Goal: Task Accomplishment & Management: Use online tool/utility

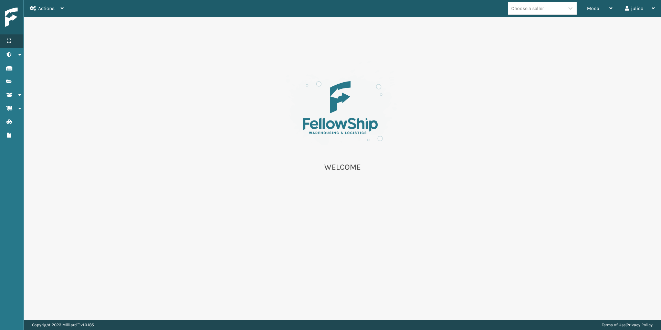
click at [11, 39] on icon at bounding box center [9, 41] width 6 height 5
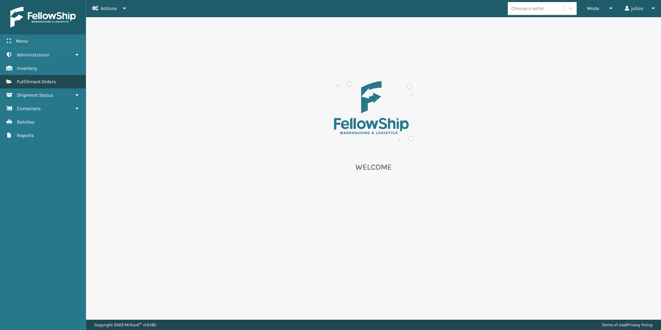
click at [39, 83] on span "Fulfillment Orders" at bounding box center [36, 82] width 39 height 6
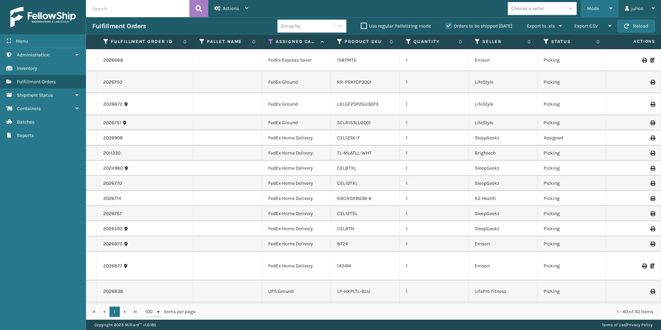
click at [597, 15] on div "Mode" at bounding box center [599, 8] width 25 height 17
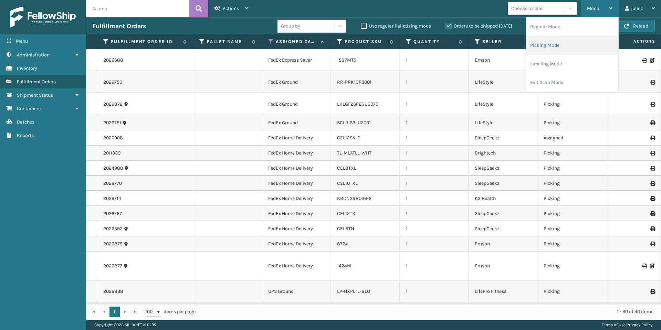
click at [567, 49] on li "Picking Mode" at bounding box center [572, 45] width 92 height 19
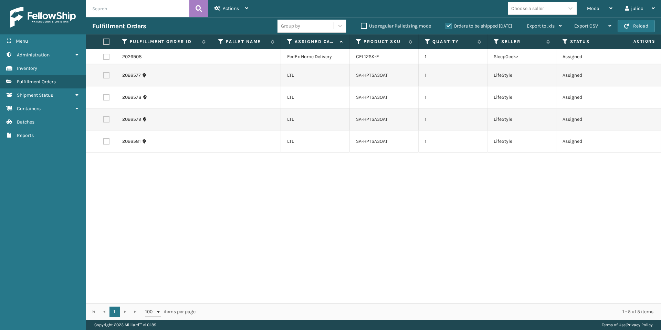
click at [104, 57] on label at bounding box center [106, 57] width 6 height 6
click at [104, 57] on input "checkbox" at bounding box center [103, 56] width 0 height 4
checkbox input "true"
click at [240, 9] on div "Actions" at bounding box center [231, 8] width 34 height 17
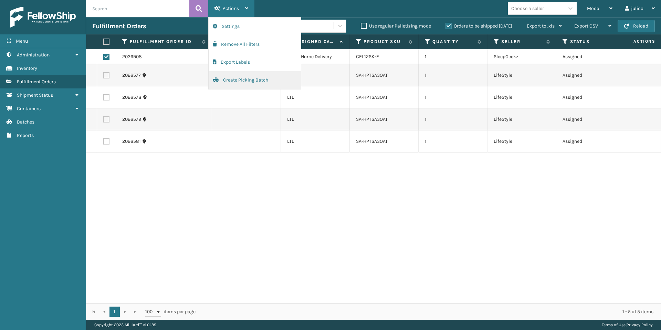
click at [240, 82] on button "Create Picking Batch" at bounding box center [255, 80] width 92 height 18
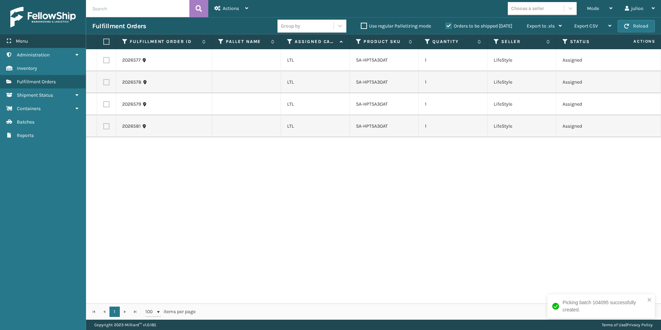
click at [32, 41] on div "Menu" at bounding box center [43, 41] width 86 height 14
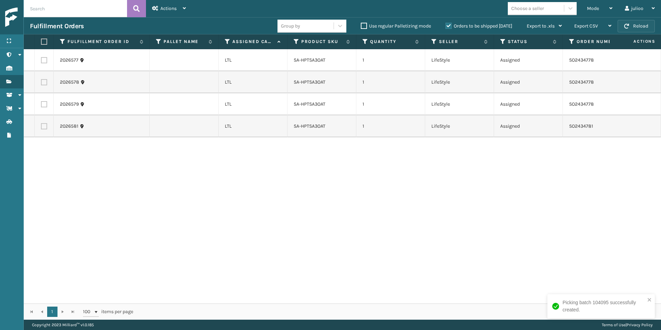
click at [644, 27] on button "Reload" at bounding box center [636, 26] width 37 height 12
click at [596, 6] on span "Mode" at bounding box center [593, 9] width 12 height 6
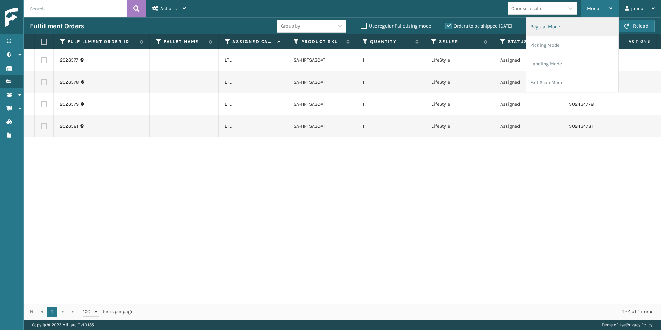
click at [553, 28] on li "Regular Mode" at bounding box center [572, 27] width 92 height 19
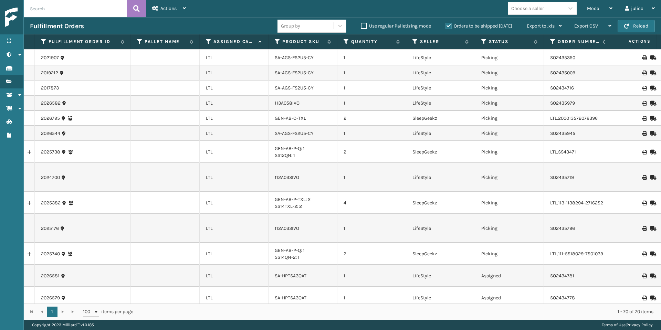
scroll to position [796, 0]
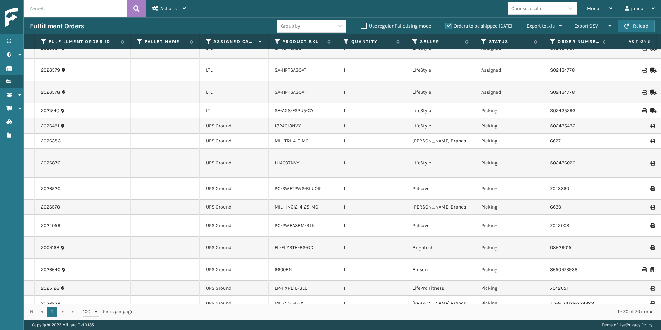
click at [207, 44] on icon at bounding box center [209, 42] width 6 height 6
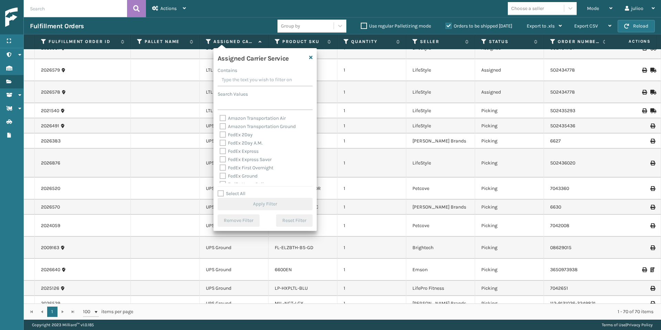
click at [223, 192] on label "Select All" at bounding box center [232, 194] width 28 height 6
click at [223, 190] on input "Select All" at bounding box center [269, 190] width 103 height 1
checkbox input "true"
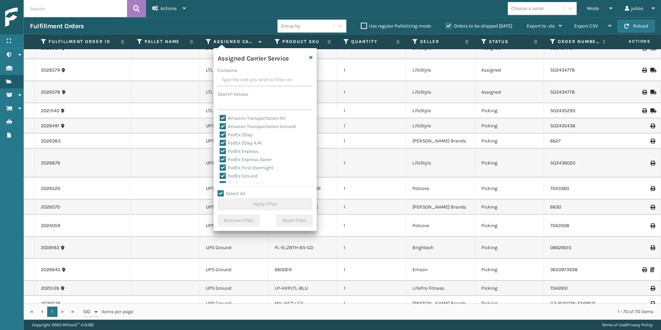
checkbox input "true"
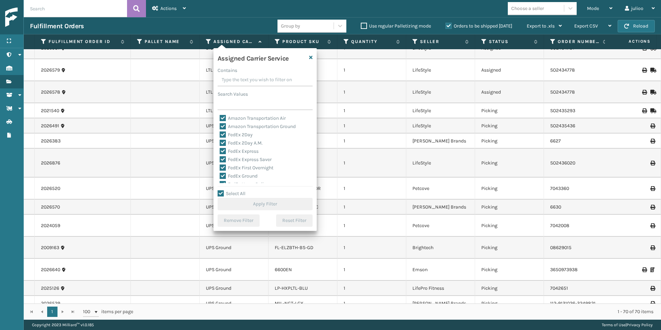
checkbox input "true"
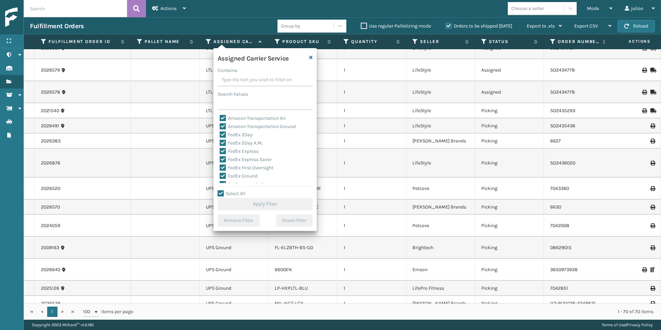
checkbox input "true"
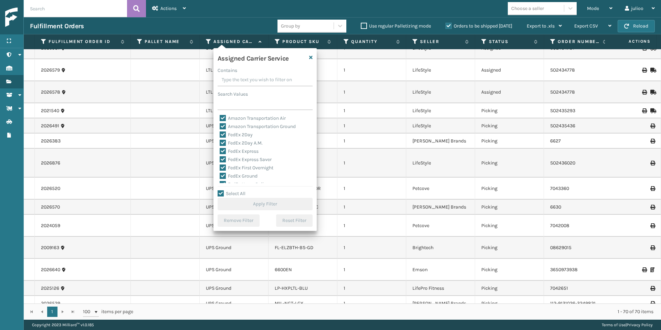
checkbox input "true"
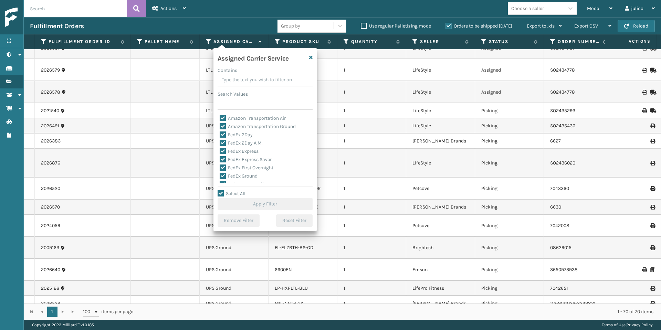
checkbox input "true"
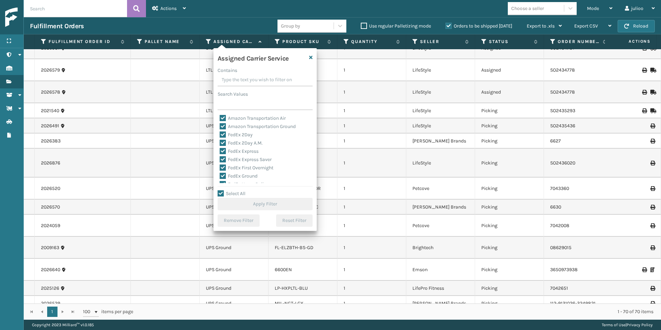
checkbox input "true"
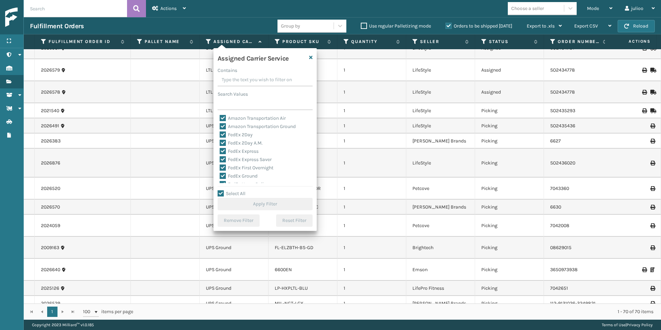
checkbox input "true"
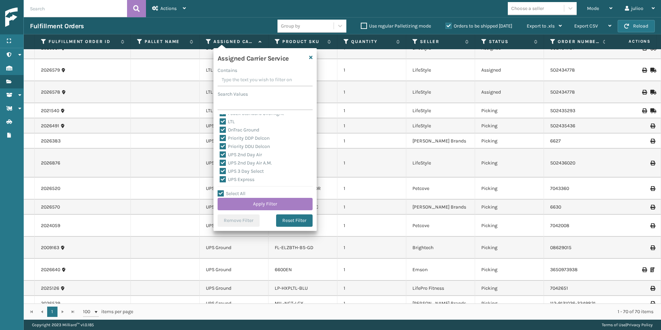
click at [223, 122] on label "LTL" at bounding box center [227, 122] width 15 height 6
click at [220, 122] on input "LTL" at bounding box center [220, 120] width 0 height 4
checkbox input "false"
click at [287, 202] on button "Apply Filter" at bounding box center [265, 204] width 95 height 12
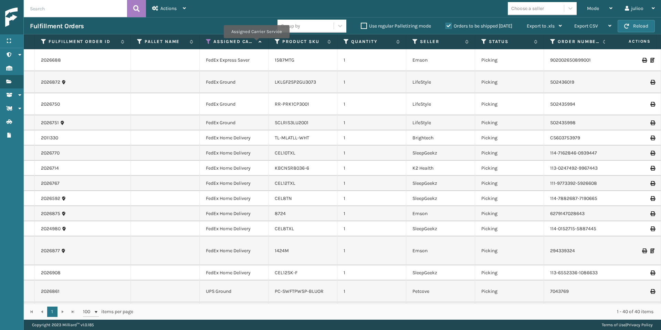
click at [257, 43] on icon at bounding box center [259, 42] width 6 height 4
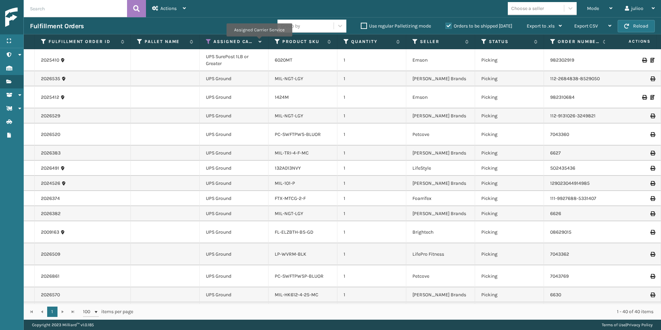
click at [259, 41] on icon at bounding box center [259, 42] width 6 height 4
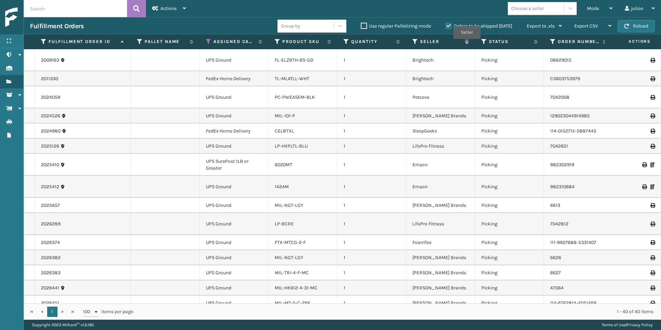
click at [467, 44] on span "Seller" at bounding box center [444, 42] width 49 height 6
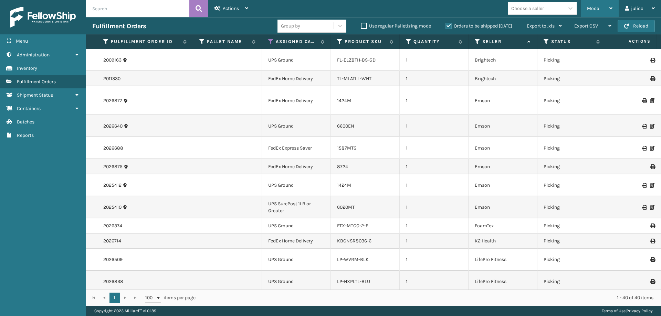
click at [602, 10] on div "Mode" at bounding box center [599, 8] width 25 height 17
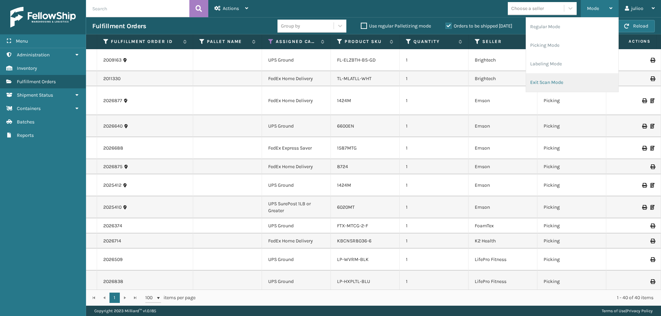
click at [571, 76] on li "Exit Scan Mode" at bounding box center [572, 82] width 92 height 19
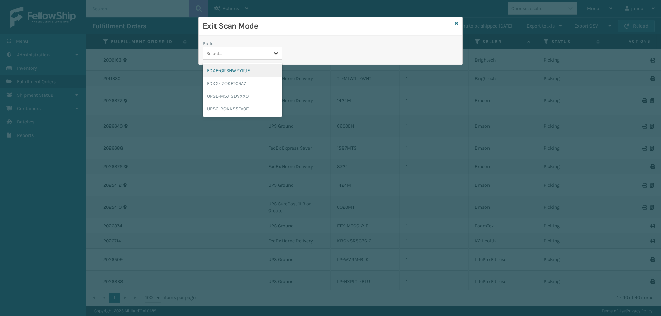
click at [272, 53] on div at bounding box center [276, 53] width 12 height 12
click at [252, 71] on div "FDXE-GRSHWYYRJE" at bounding box center [243, 70] width 80 height 13
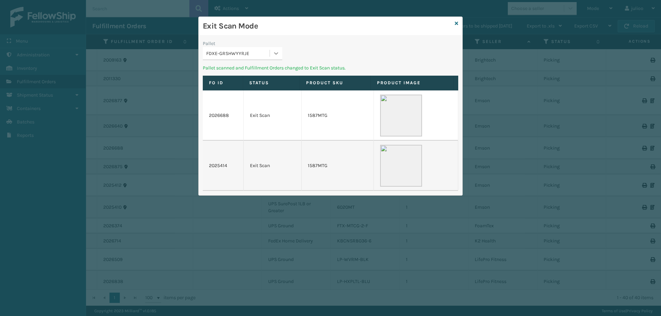
click at [272, 55] on div at bounding box center [276, 53] width 12 height 12
click at [252, 72] on div "FDXG-IZOKFT09A7" at bounding box center [243, 70] width 80 height 13
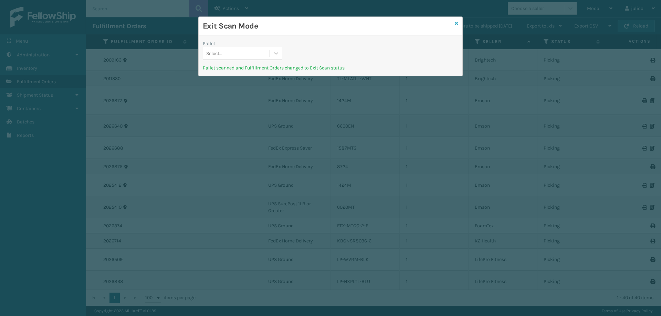
click at [455, 23] on icon at bounding box center [456, 23] width 3 height 5
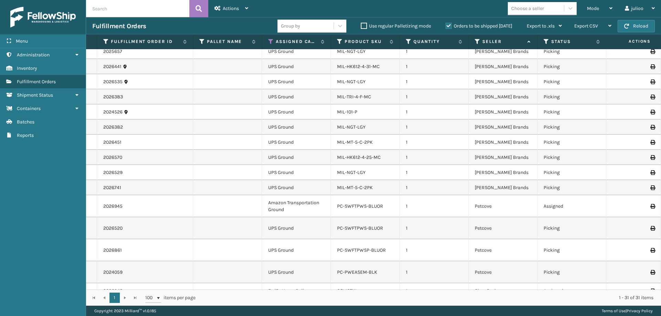
scroll to position [325, 0]
